Goal: Information Seeking & Learning: Learn about a topic

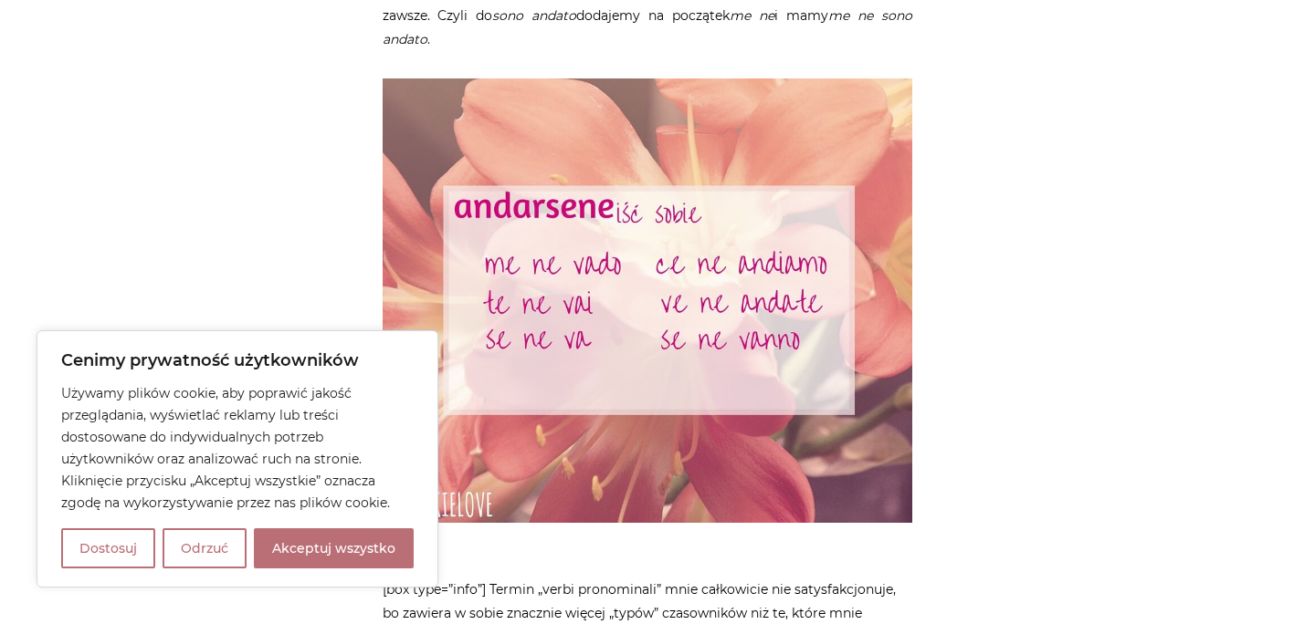
scroll to position [1736, 0]
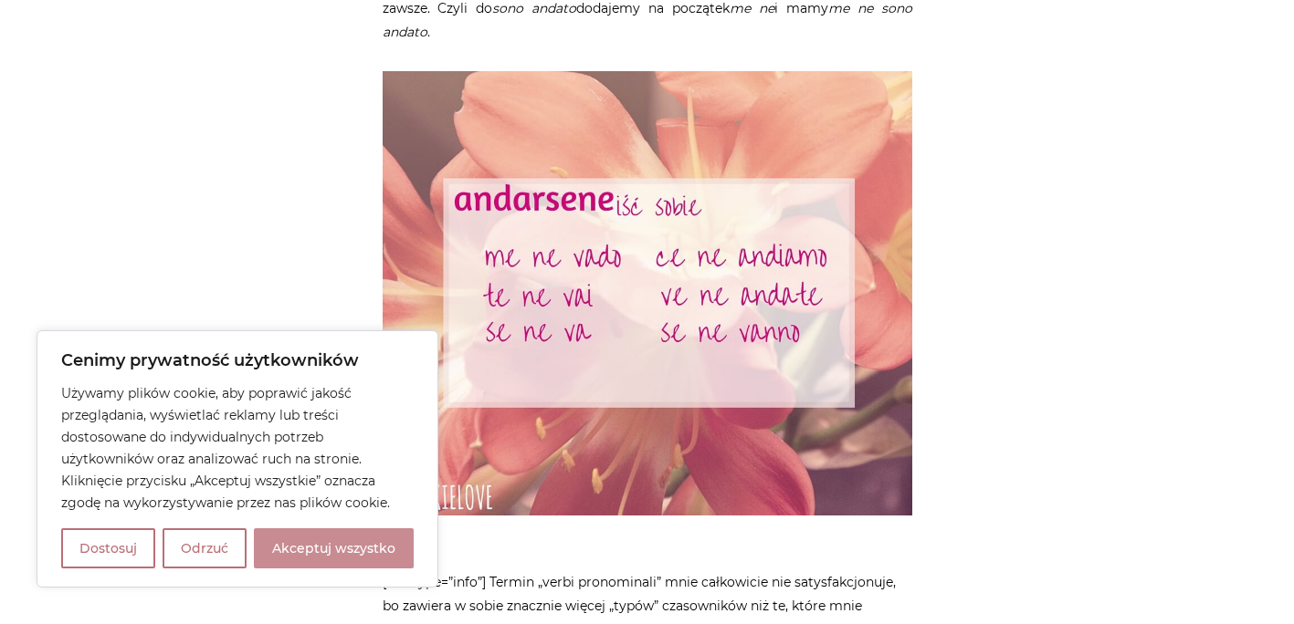
click at [386, 550] on button "Akceptuj wszystko" at bounding box center [334, 549] width 160 height 40
checkbox input "true"
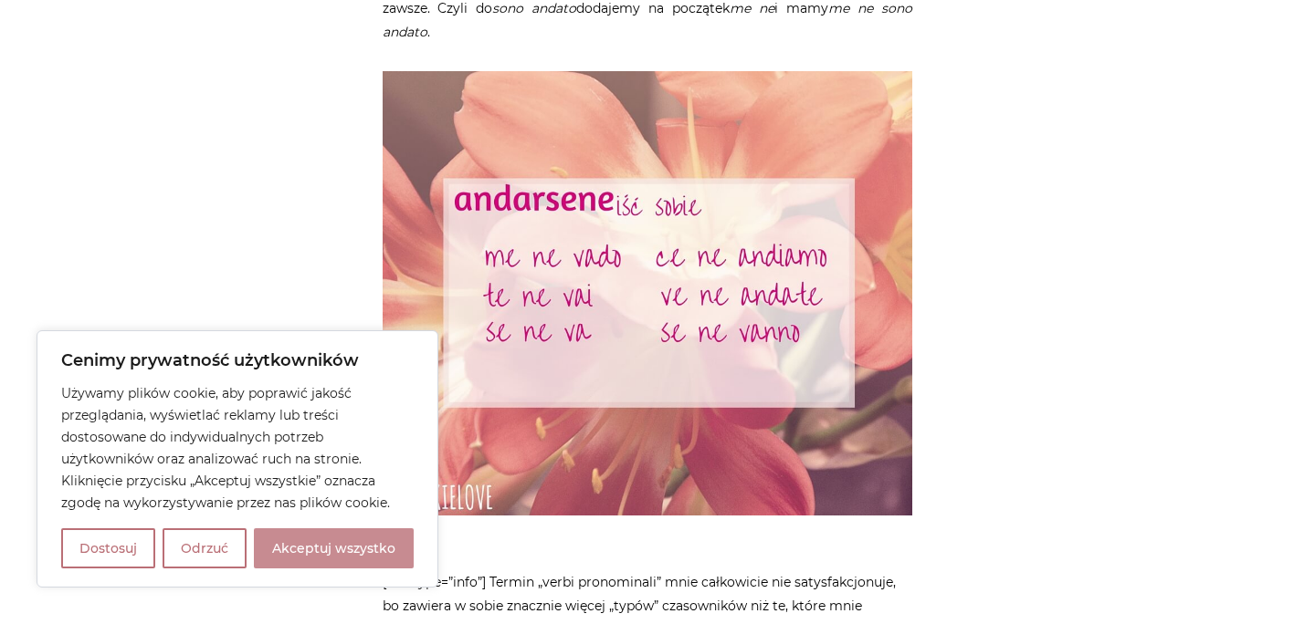
checkbox input "true"
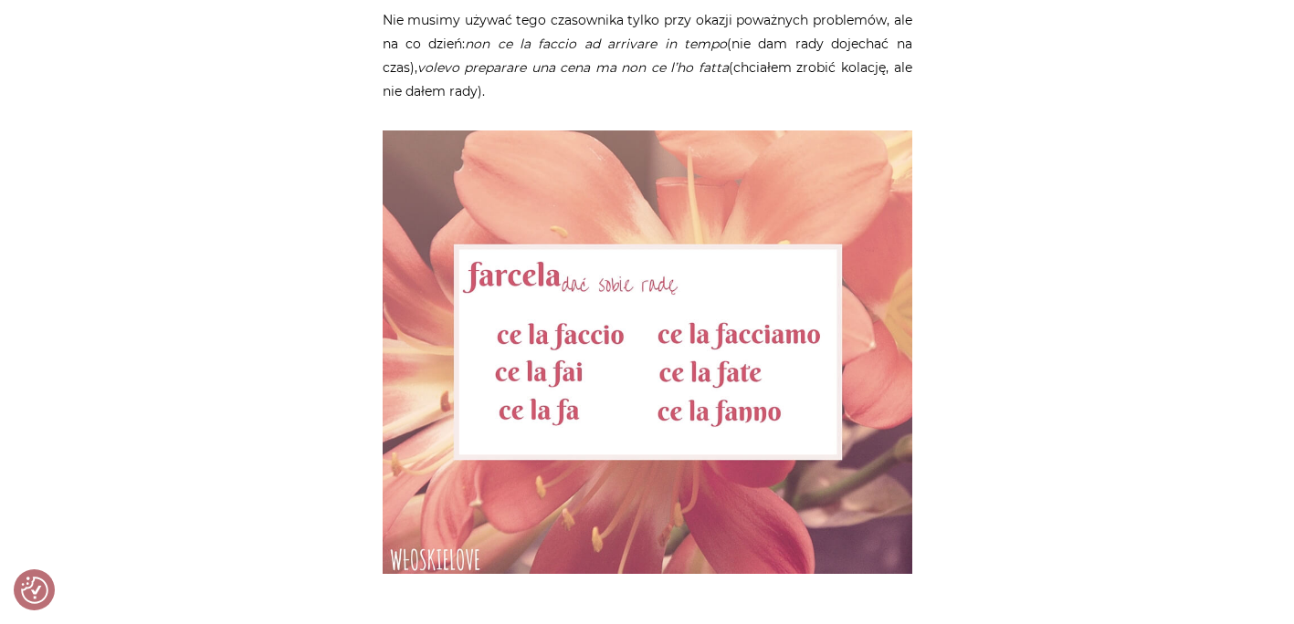
scroll to position [2917, 0]
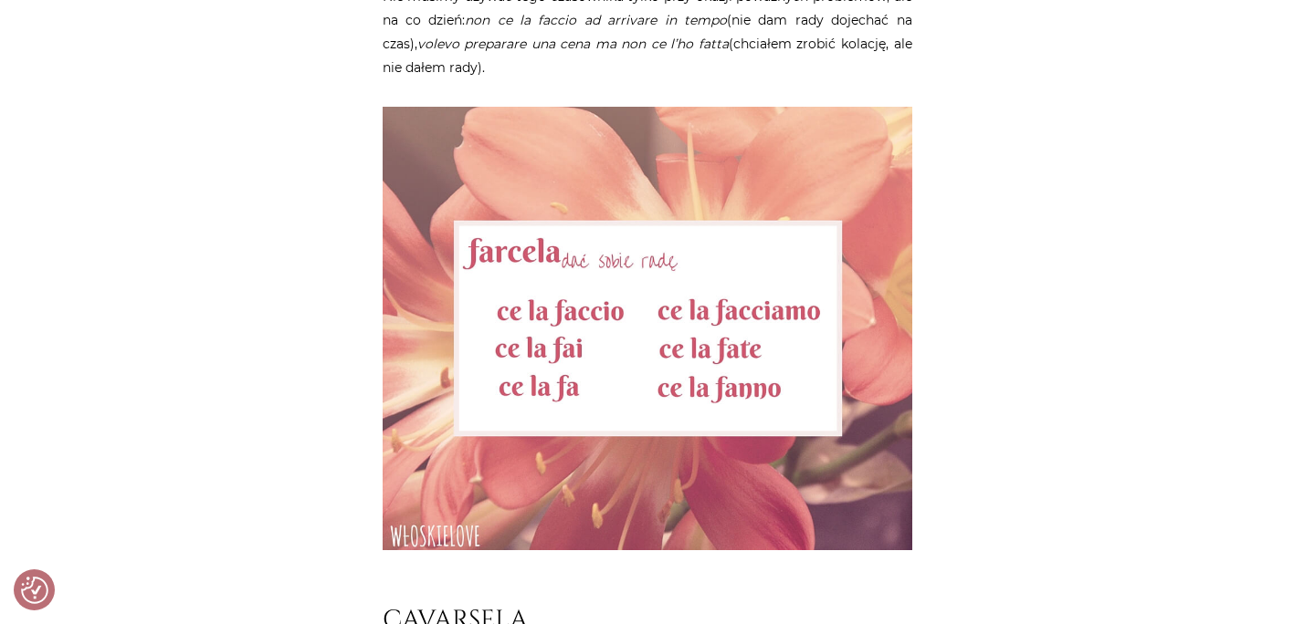
click at [589, 369] on img at bounding box center [648, 329] width 530 height 444
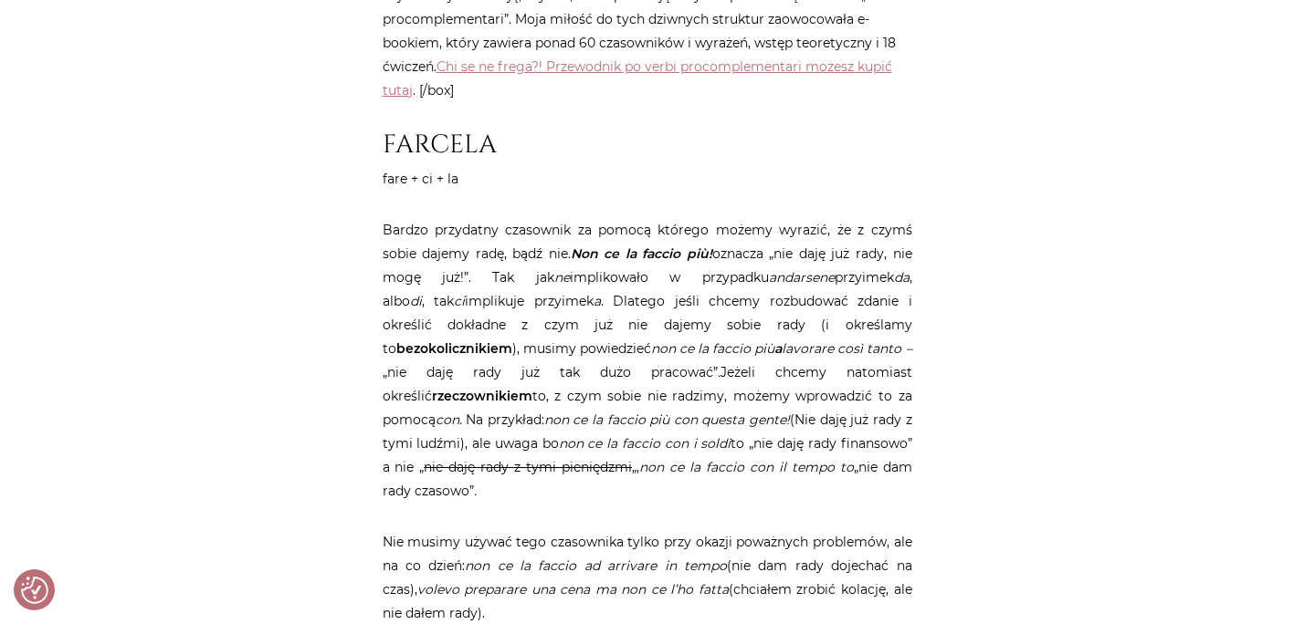
scroll to position [1824, 0]
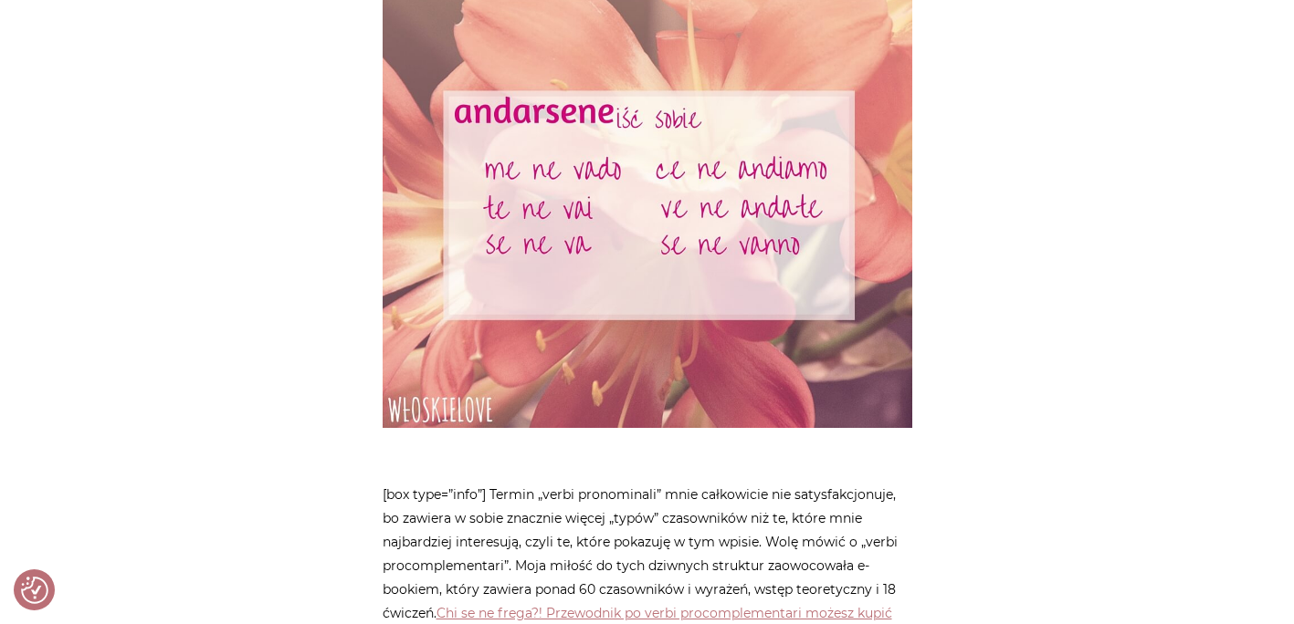
drag, startPoint x: 1292, startPoint y: 137, endPoint x: 1298, endPoint y: 144, distance: 9.7
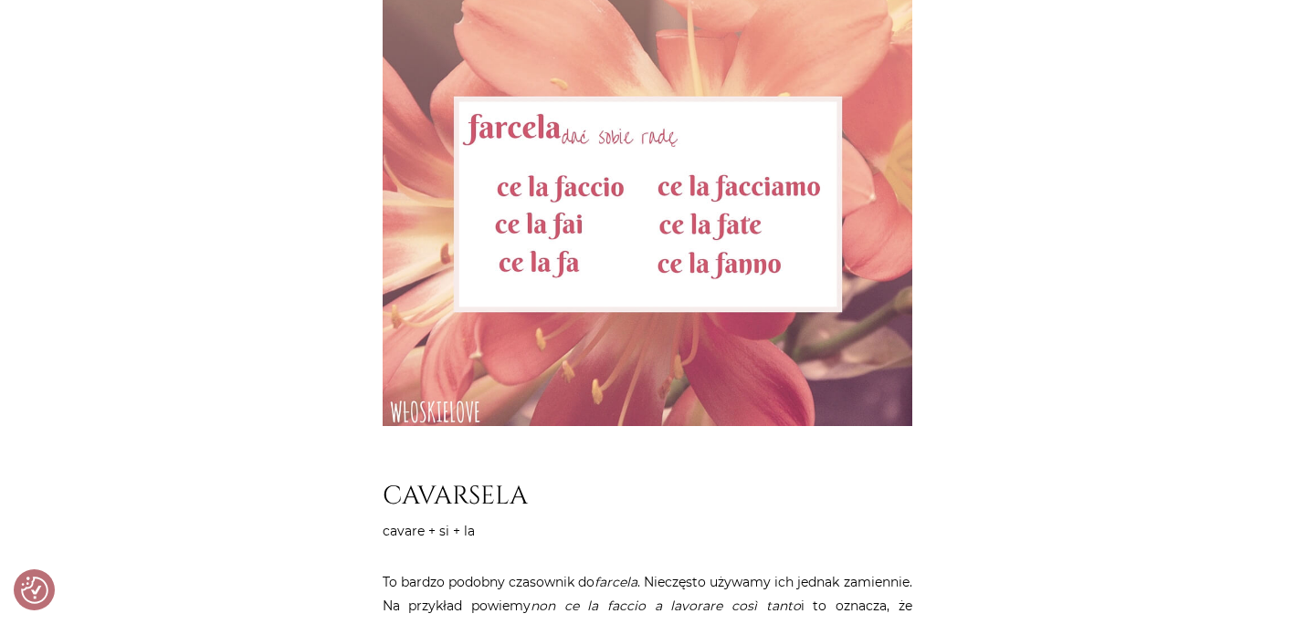
scroll to position [2858, 0]
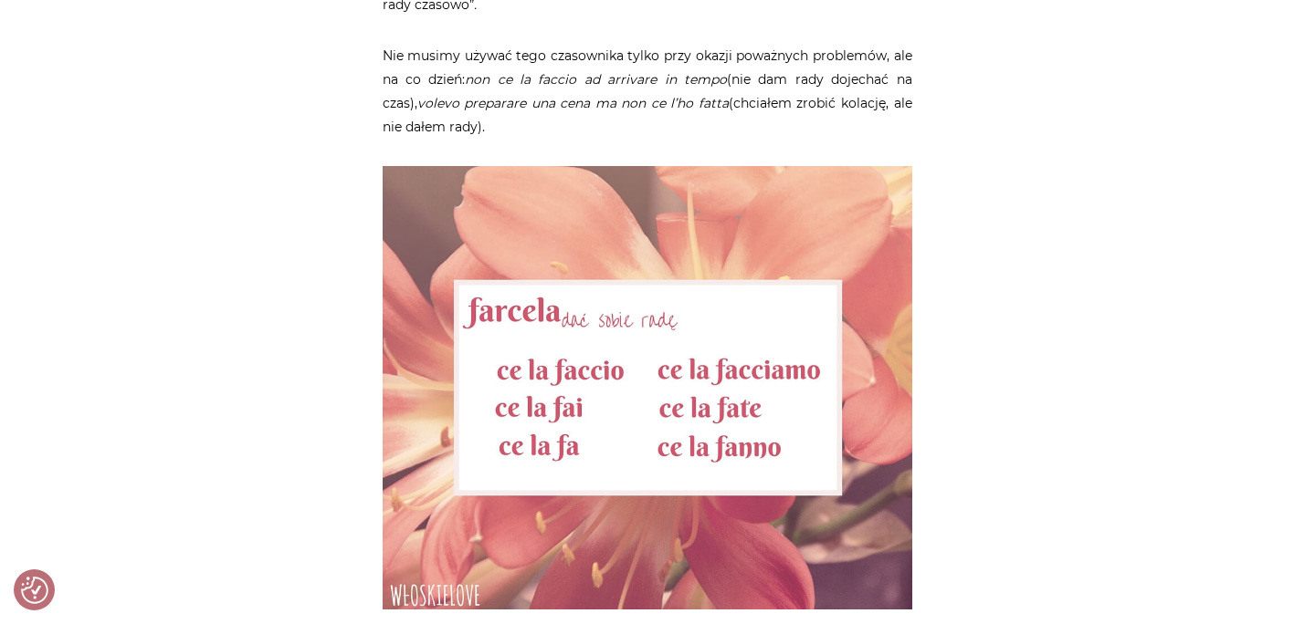
click at [620, 240] on img at bounding box center [648, 388] width 530 height 444
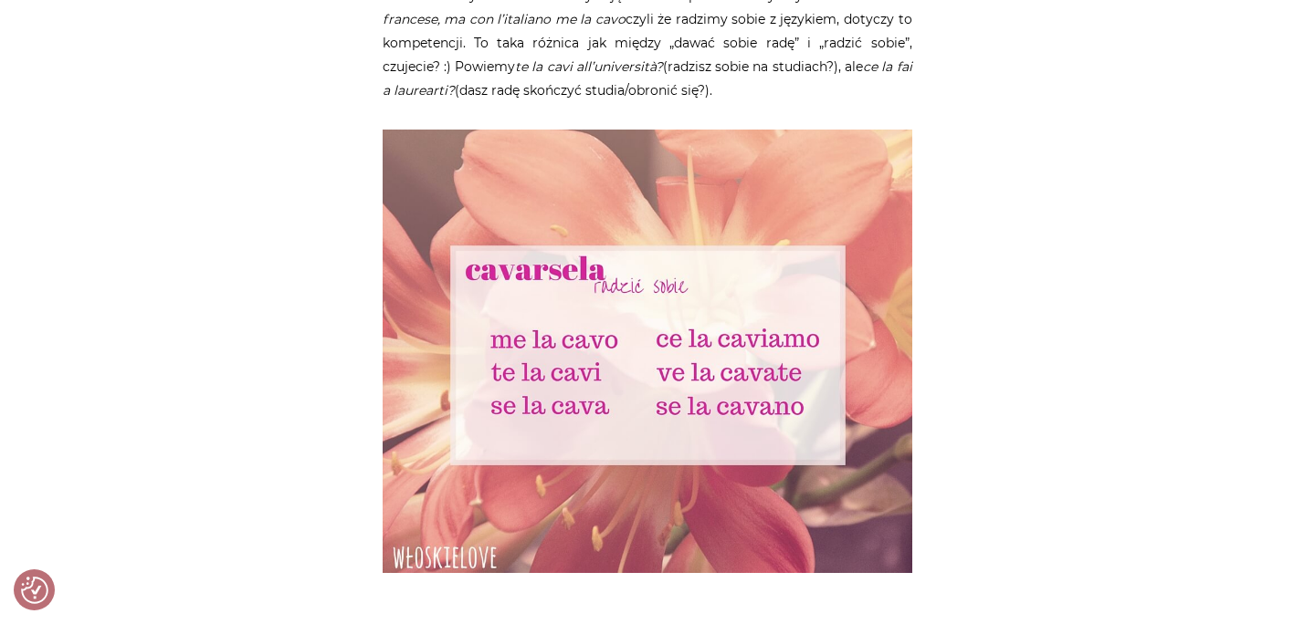
scroll to position [3717, 0]
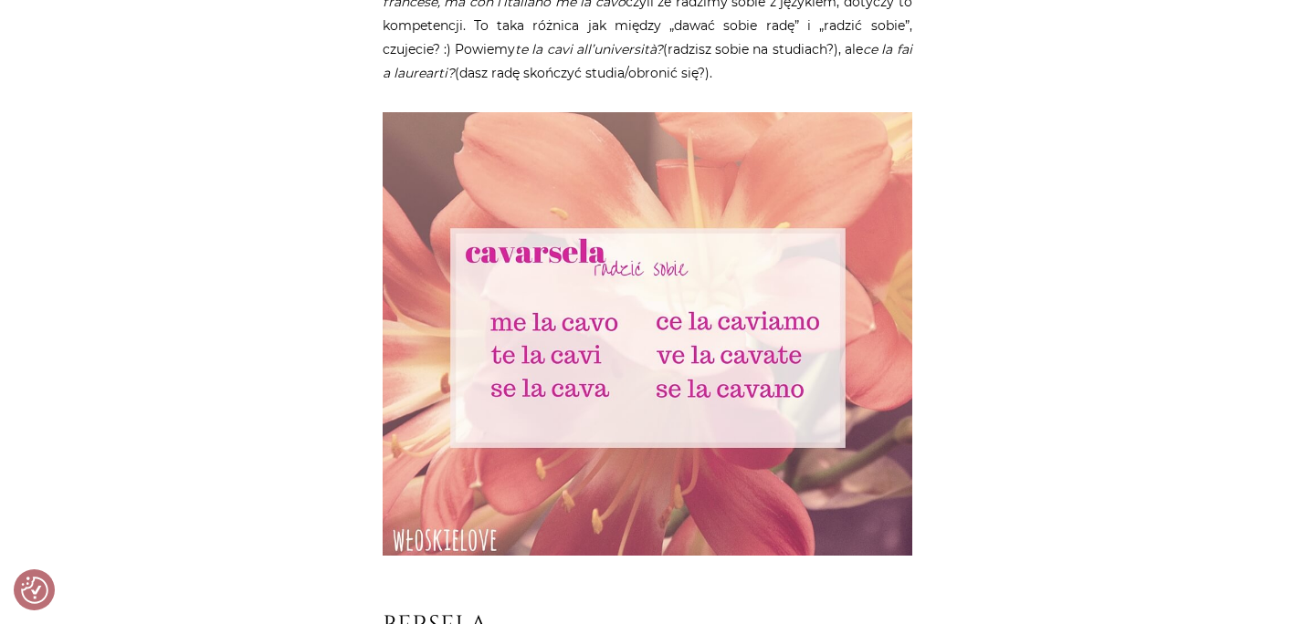
click at [606, 300] on img at bounding box center [648, 334] width 530 height 444
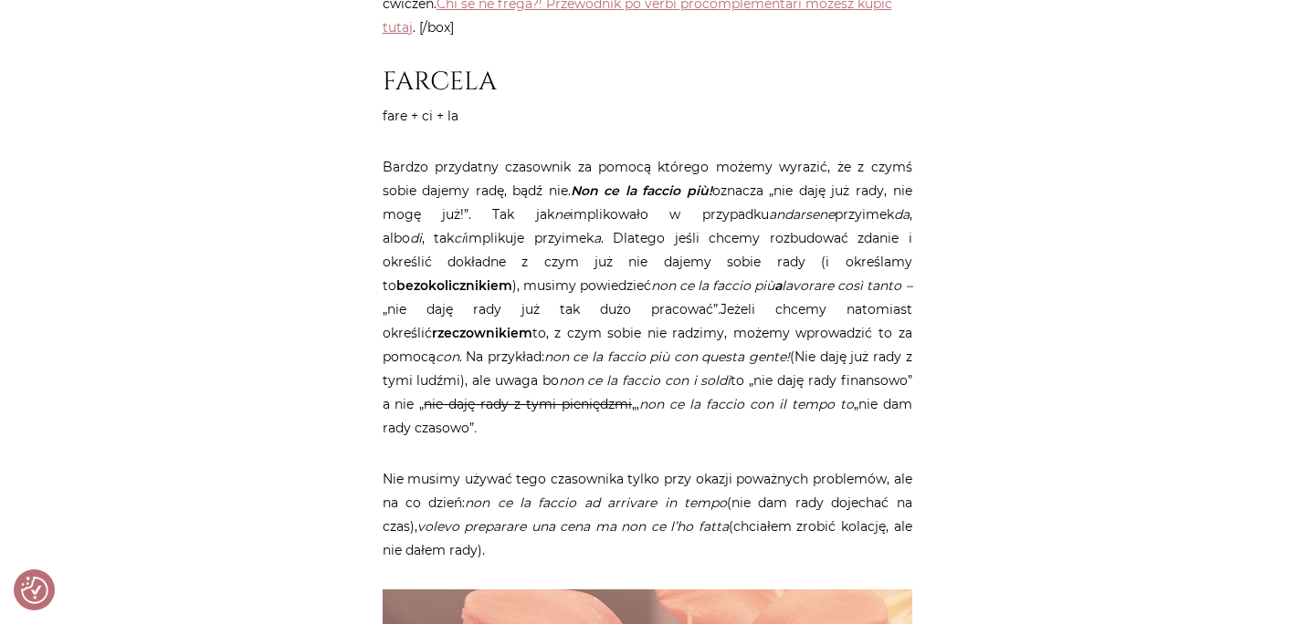
scroll to position [2555, 0]
